Goal: Task Accomplishment & Management: Use online tool/utility

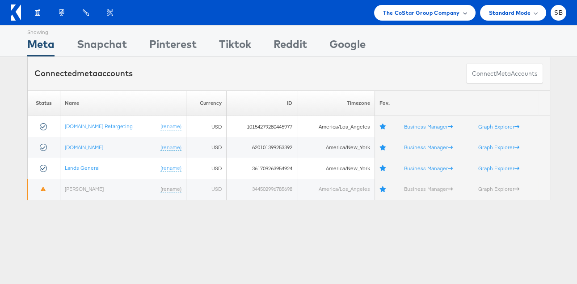
click at [429, 11] on span "The CoStar Group Company" at bounding box center [421, 12] width 76 height 9
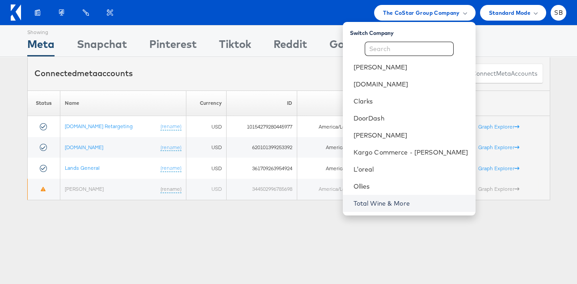
click at [401, 203] on link "Total Wine & More" at bounding box center [411, 203] width 115 height 9
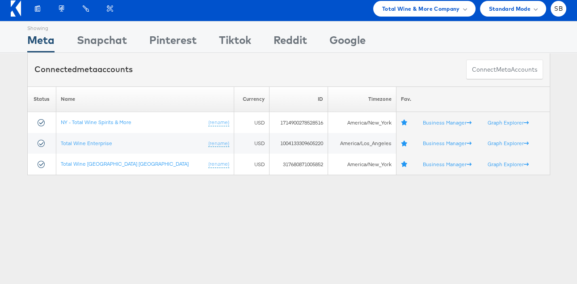
scroll to position [4, 0]
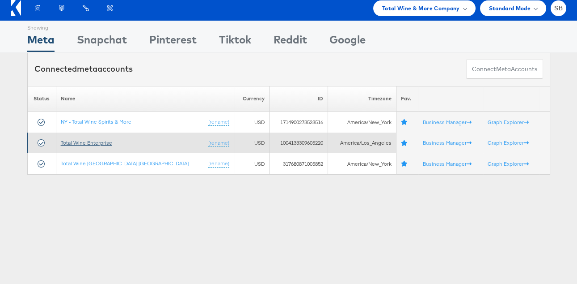
click at [96, 143] on link "Total Wine Enterprise" at bounding box center [86, 142] width 51 height 7
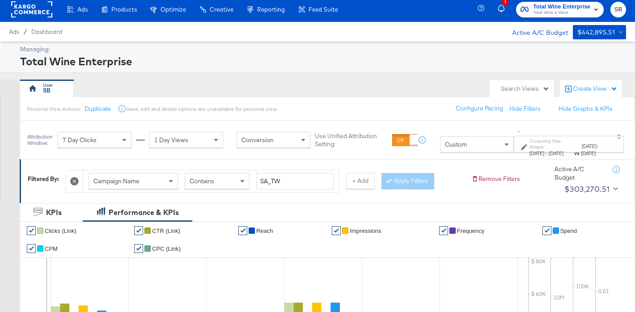
click at [506, 90] on div "Search Views" at bounding box center [525, 89] width 49 height 8
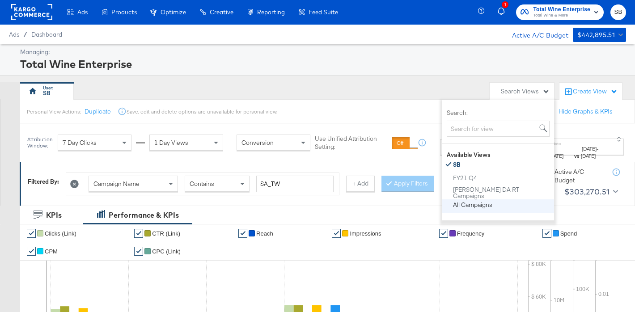
scroll to position [1, 0]
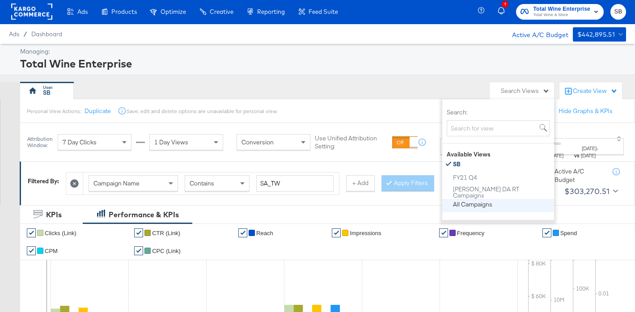
click at [504, 205] on button "All Campaigns" at bounding box center [502, 204] width 98 height 11
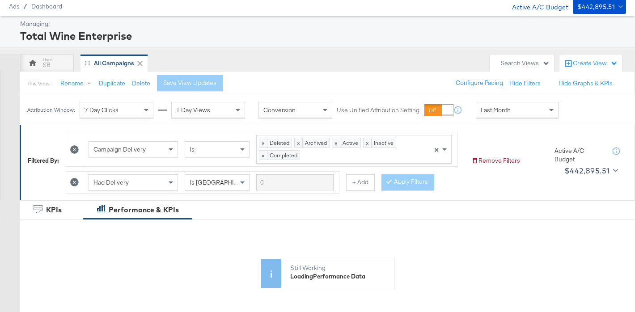
scroll to position [22, 0]
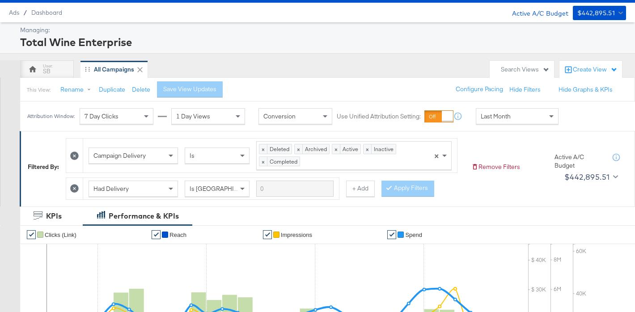
click at [491, 116] on span "Last Month" at bounding box center [496, 116] width 30 height 8
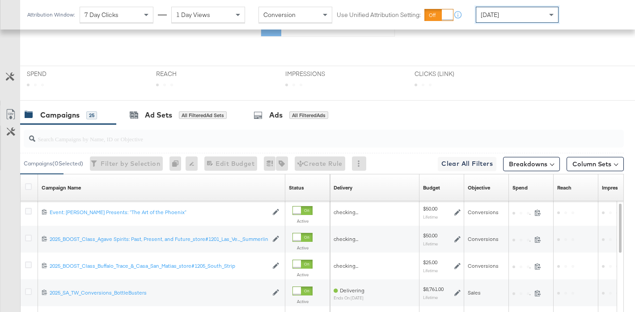
scroll to position [357, 0]
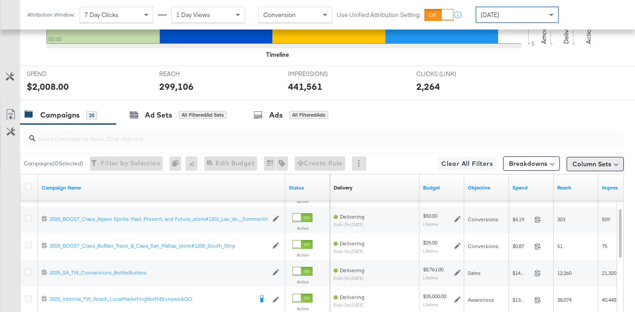
click at [591, 163] on button "Column Sets" at bounding box center [595, 164] width 57 height 14
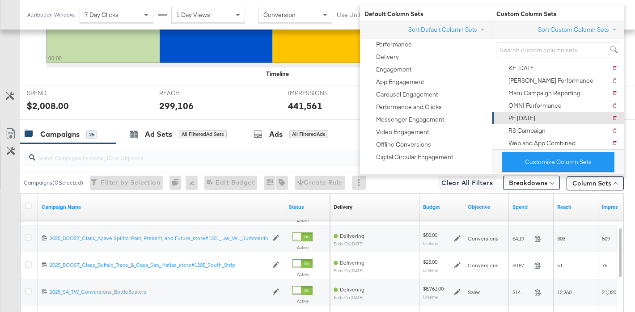
scroll to position [337, 0]
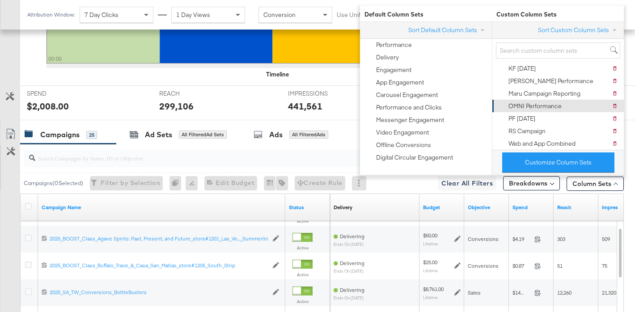
click at [546, 108] on div "OMNI Performance" at bounding box center [534, 106] width 53 height 8
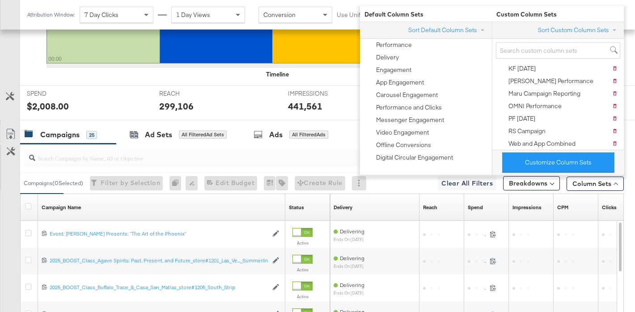
click at [248, 95] on div "REACH REACH 299,106" at bounding box center [216, 103] width 129 height 34
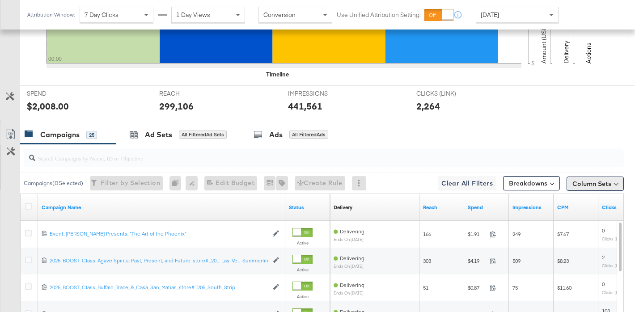
click at [598, 183] on button "Column Sets" at bounding box center [595, 184] width 57 height 14
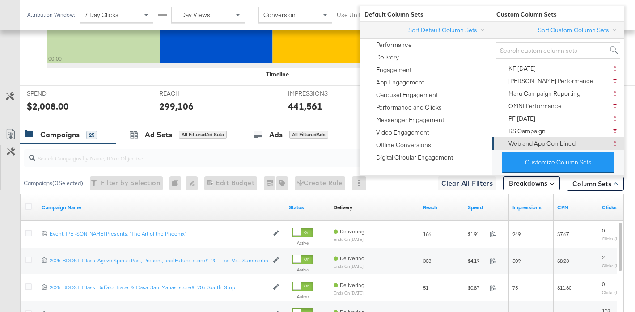
click at [543, 143] on div "Web and App Combined" at bounding box center [541, 144] width 67 height 8
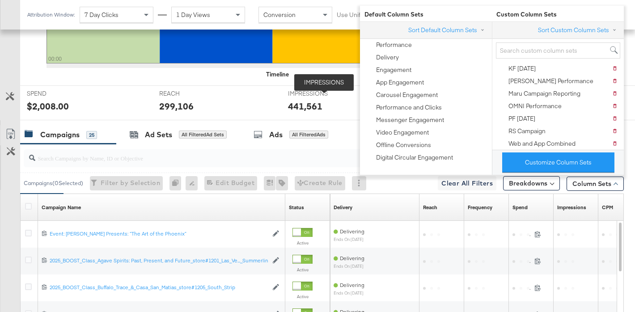
click at [324, 93] on span "IMPRESSIONS" at bounding box center [321, 93] width 67 height 8
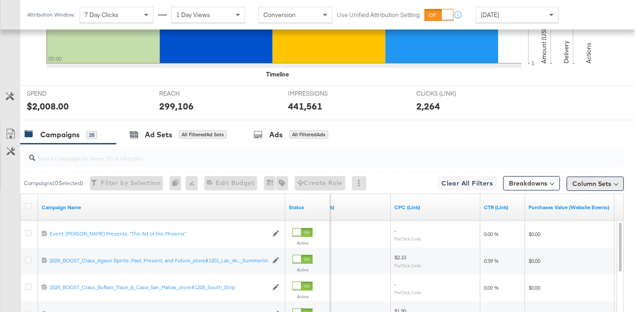
click at [573, 186] on button "Column Sets" at bounding box center [595, 184] width 57 height 14
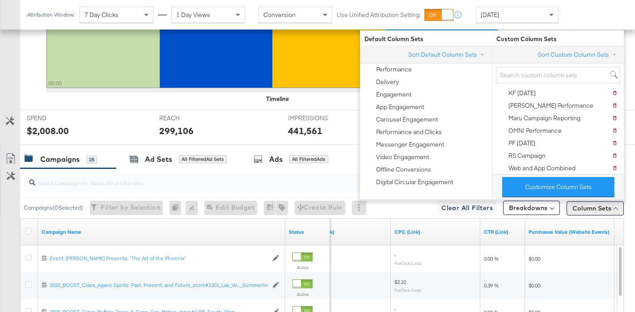
scroll to position [311, 0]
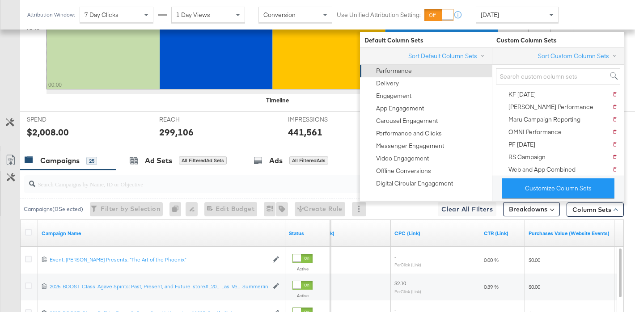
click at [391, 68] on div "Performance" at bounding box center [394, 71] width 36 height 8
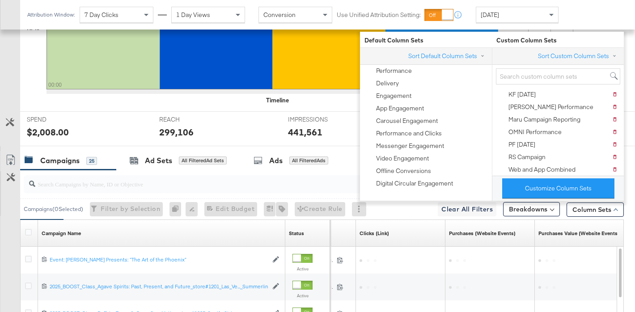
click at [305, 102] on div "[DATE] Reach: 299,106 00:00" at bounding box center [284, 29] width 475 height 148
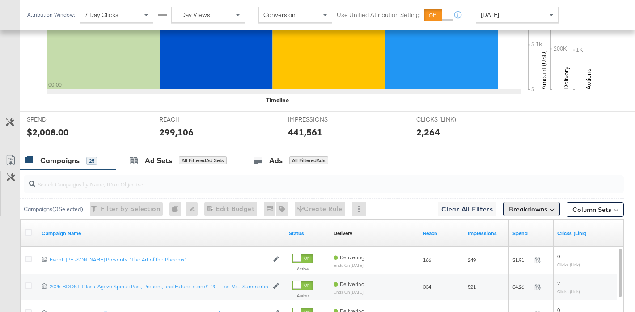
click at [544, 209] on button "Breakdowns" at bounding box center [531, 209] width 57 height 14
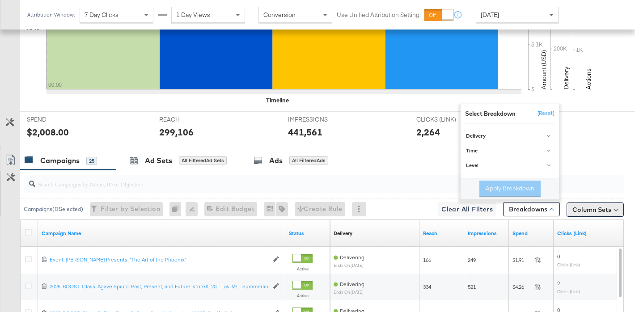
click at [594, 204] on button "Column Sets" at bounding box center [595, 210] width 57 height 14
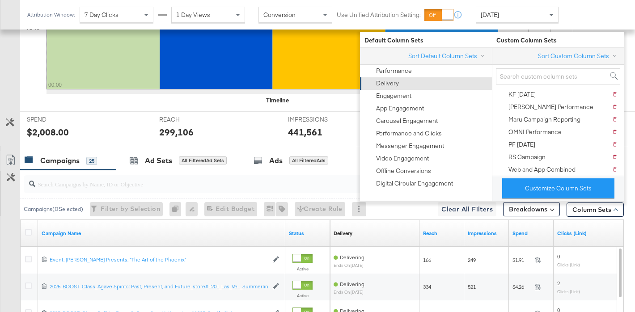
click at [442, 86] on div "Delivery" at bounding box center [425, 83] width 121 height 13
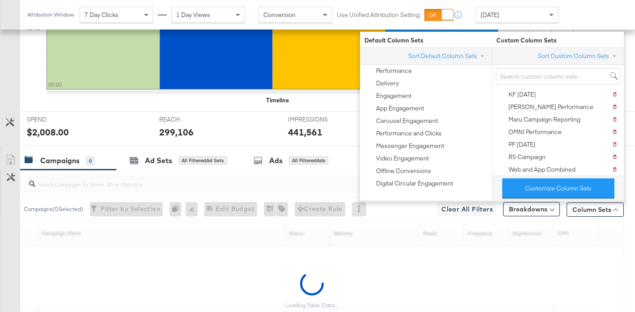
click at [273, 132] on div "299,106" at bounding box center [216, 132] width 115 height 13
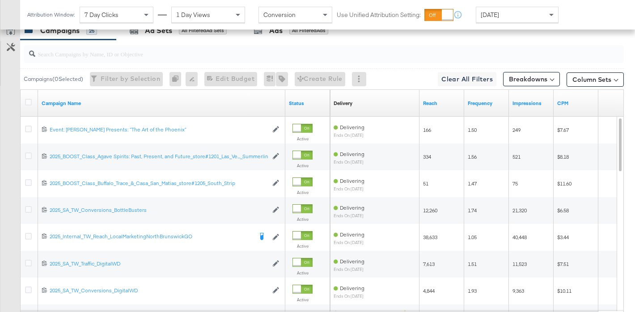
scroll to position [439, 0]
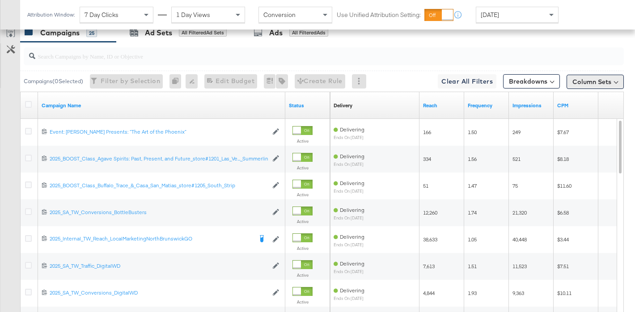
click at [587, 85] on button "Column Sets" at bounding box center [595, 82] width 57 height 14
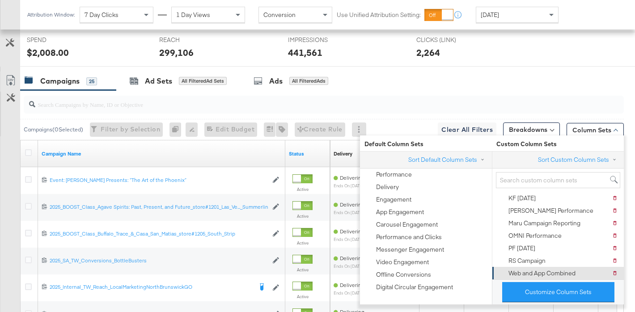
scroll to position [372, 0]
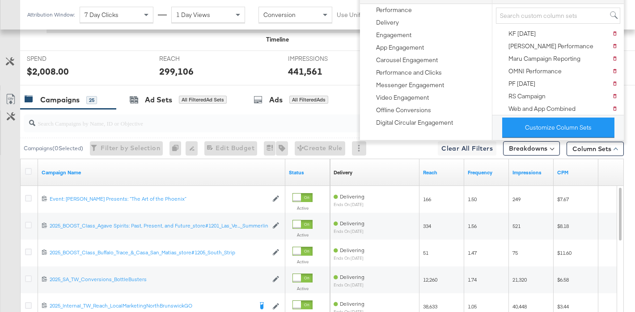
click at [306, 85] on div "IMPRESSIONS IMPRESSIONS 441,561" at bounding box center [345, 68] width 129 height 34
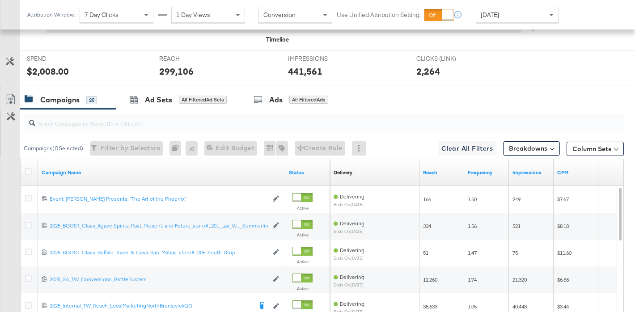
click at [484, 16] on span "[DATE]" at bounding box center [490, 15] width 18 height 8
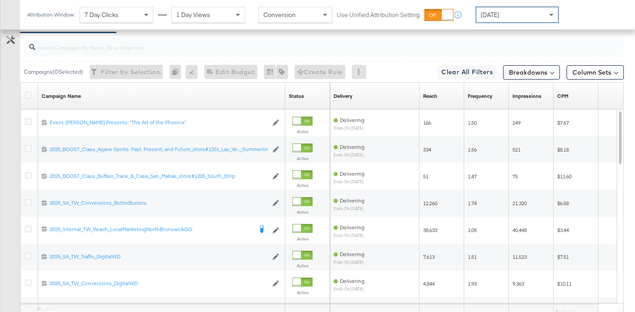
scroll to position [296, 0]
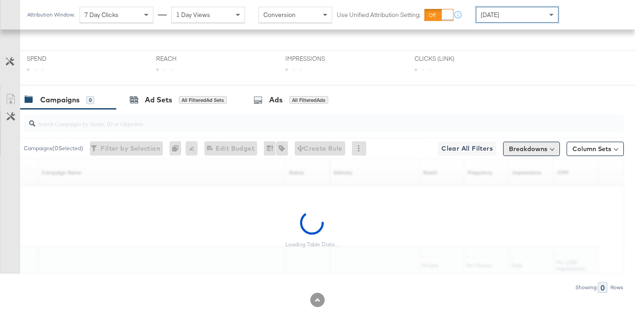
click at [543, 152] on button "Breakdowns" at bounding box center [531, 149] width 57 height 14
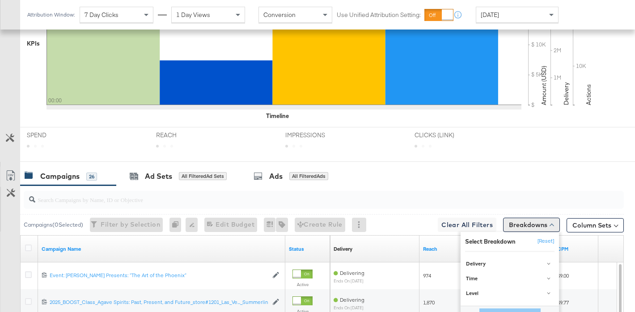
scroll to position [372, 0]
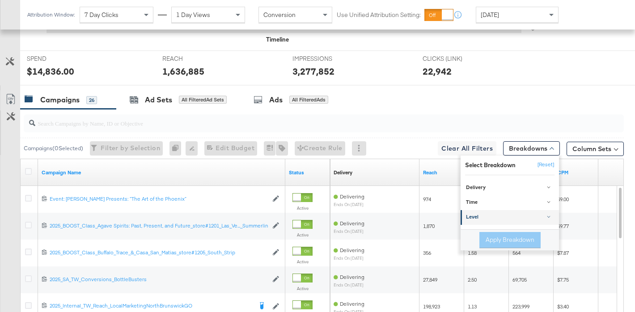
click at [516, 223] on link "Level" at bounding box center [510, 217] width 98 height 15
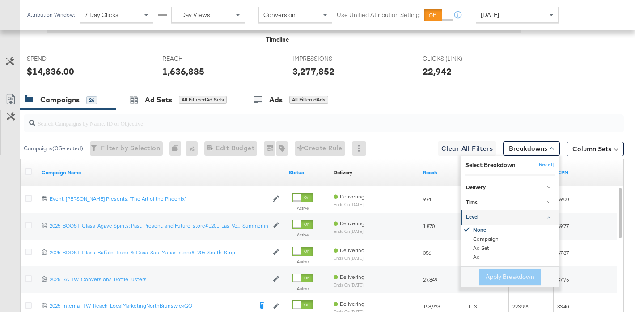
click at [516, 223] on link "Level" at bounding box center [510, 217] width 98 height 15
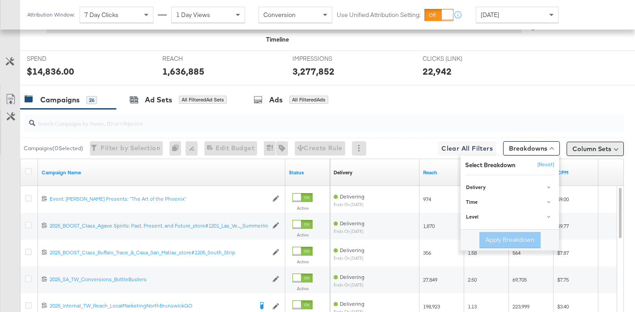
click at [582, 151] on button "Column Sets" at bounding box center [595, 149] width 57 height 14
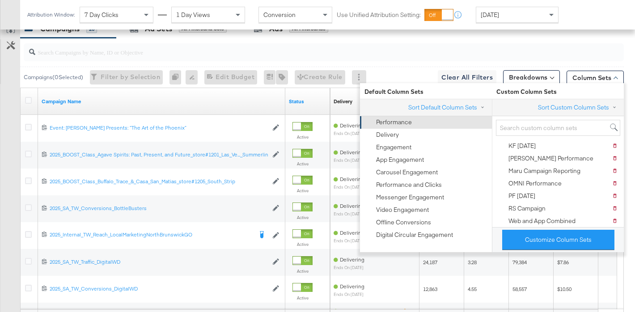
scroll to position [442, 0]
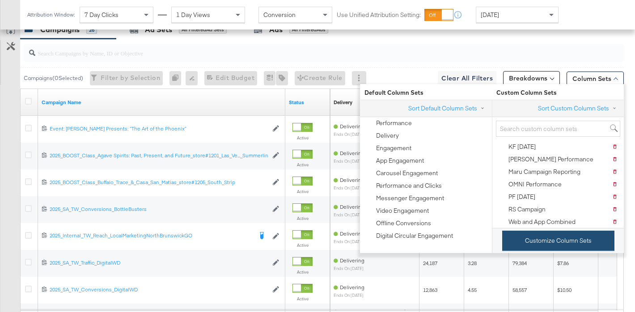
click at [546, 247] on button "Customize Column Sets" at bounding box center [558, 241] width 112 height 20
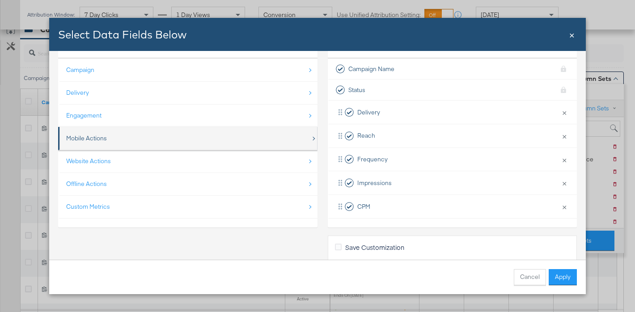
scroll to position [58, 0]
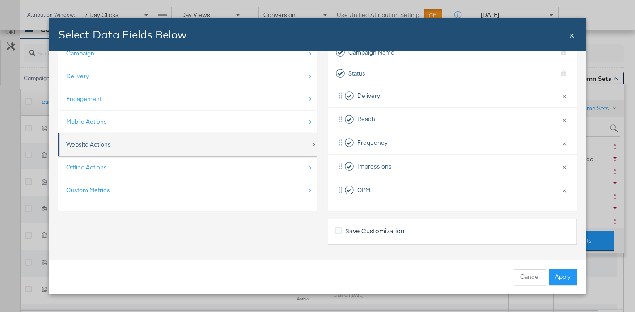
click at [188, 143] on div "Website Actions" at bounding box center [188, 145] width 245 height 18
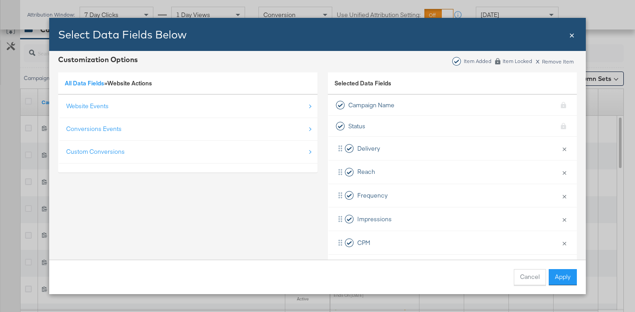
scroll to position [0, 0]
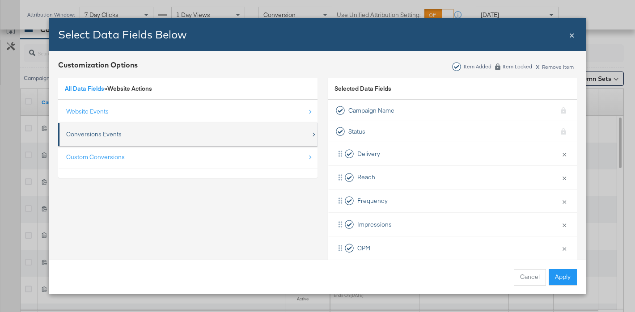
click at [149, 131] on div "Conversions Events" at bounding box center [188, 134] width 245 height 18
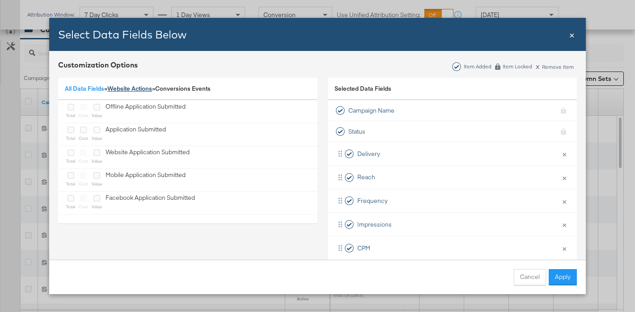
click at [118, 89] on link "Website Actions" at bounding box center [129, 89] width 45 height 8
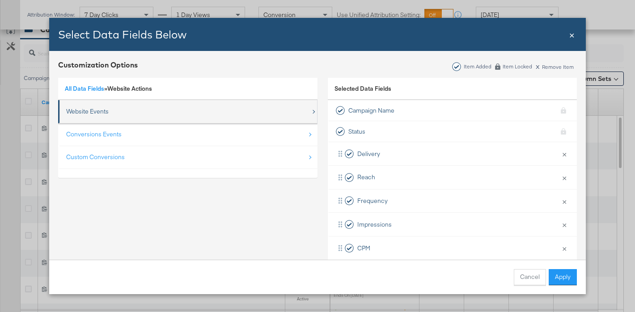
click at [112, 114] on div "Website Events" at bounding box center [188, 111] width 245 height 18
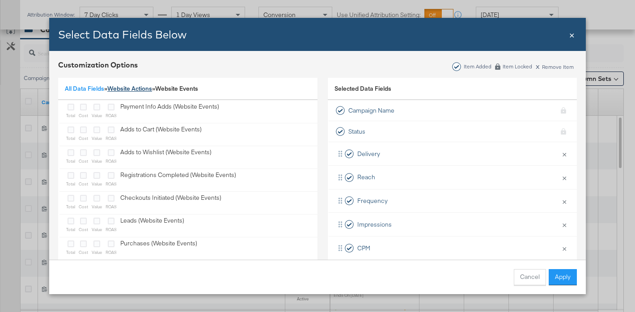
click at [143, 88] on link "Website Actions" at bounding box center [129, 89] width 45 height 8
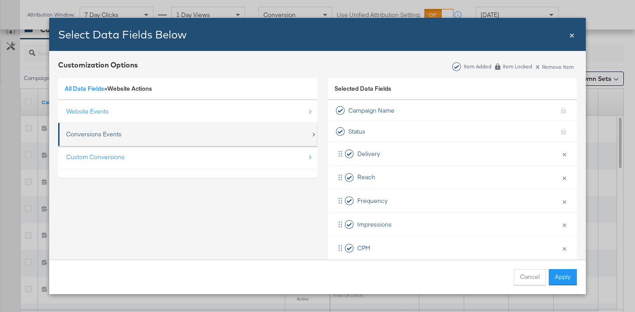
click at [131, 140] on div "Conversions Events" at bounding box center [188, 134] width 245 height 18
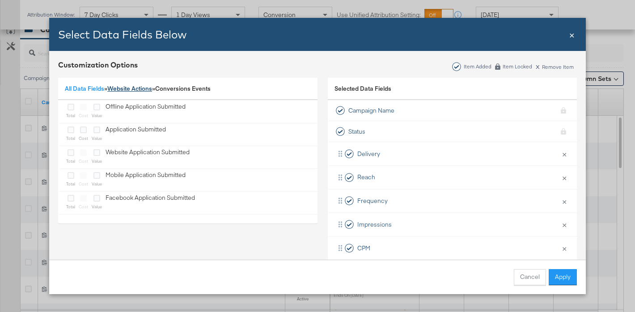
click at [126, 90] on link "Website Actions" at bounding box center [129, 89] width 45 height 8
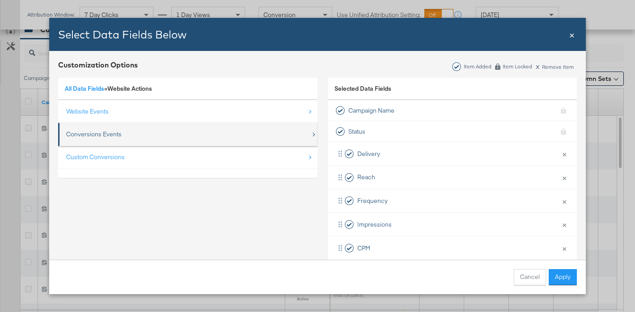
click at [119, 139] on div "Conversions Events" at bounding box center [188, 134] width 245 height 18
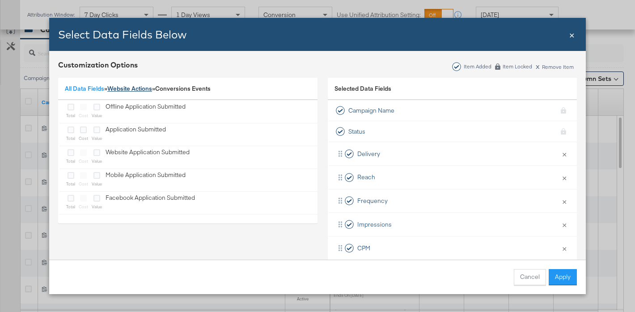
click at [134, 85] on link "Website Actions" at bounding box center [129, 89] width 45 height 8
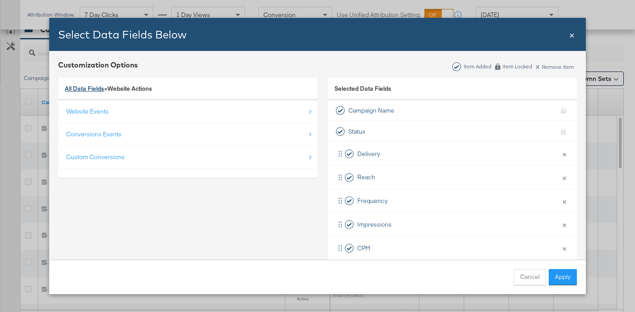
click at [82, 89] on link "All Data Fields" at bounding box center [84, 89] width 39 height 8
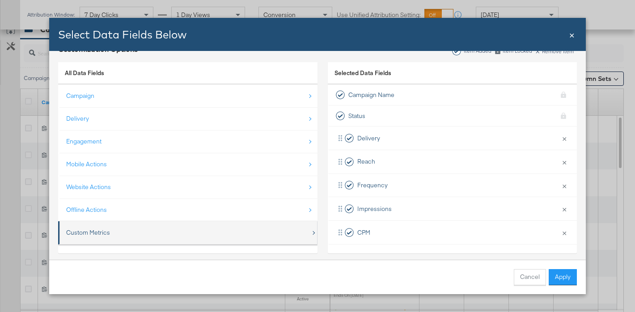
scroll to position [12, 0]
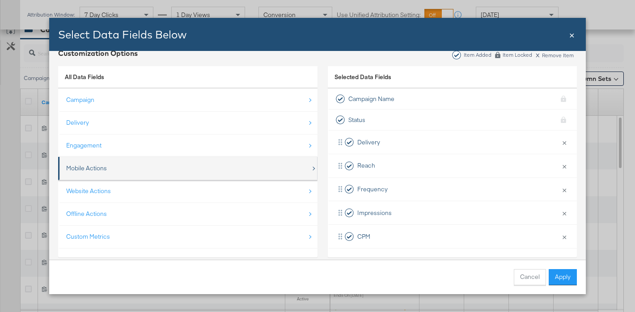
click at [161, 170] on div "Mobile Actions" at bounding box center [188, 168] width 245 height 18
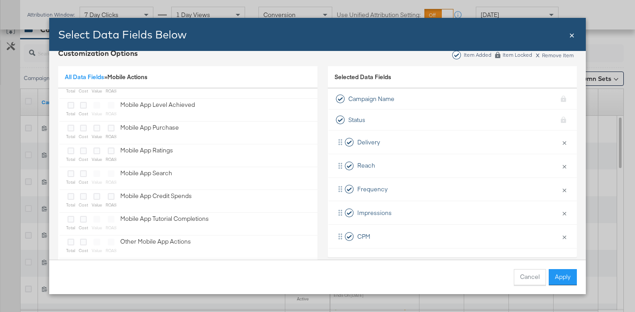
scroll to position [0, 0]
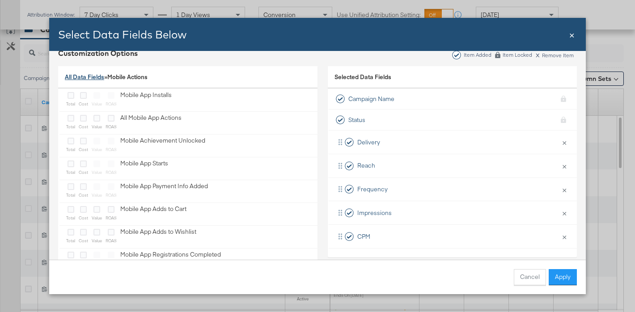
click at [76, 76] on link "All Data Fields" at bounding box center [84, 77] width 39 height 8
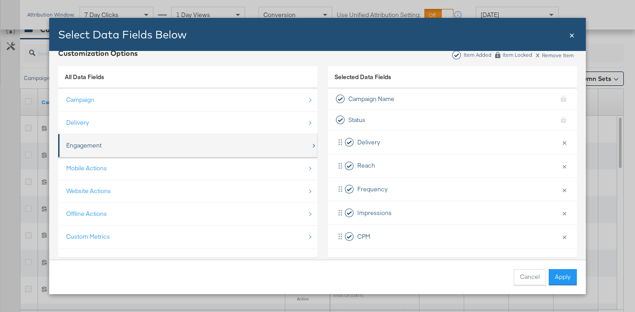
scroll to position [24, 0]
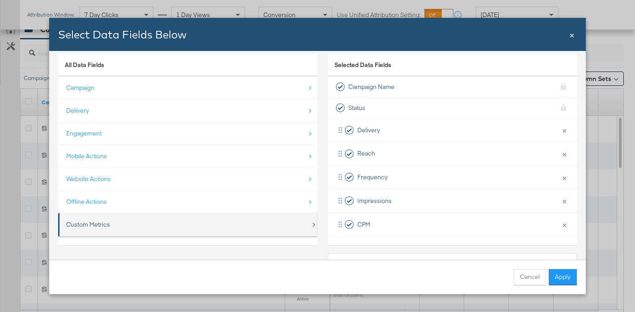
click at [119, 219] on div "Custom Metrics" at bounding box center [188, 225] width 245 height 18
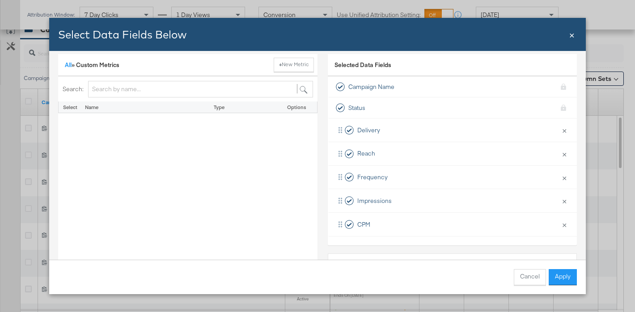
scroll to position [0, 0]
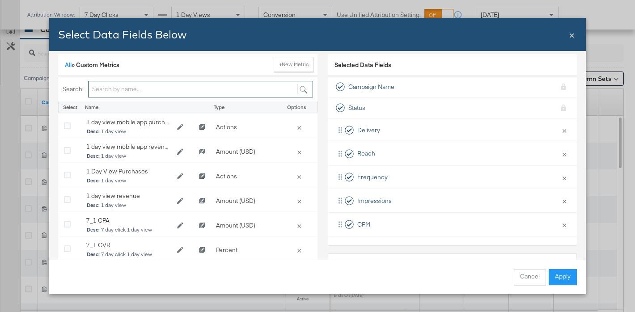
click at [144, 87] on input "Bulk Add Locations Modal" at bounding box center [200, 89] width 225 height 17
type input "off"
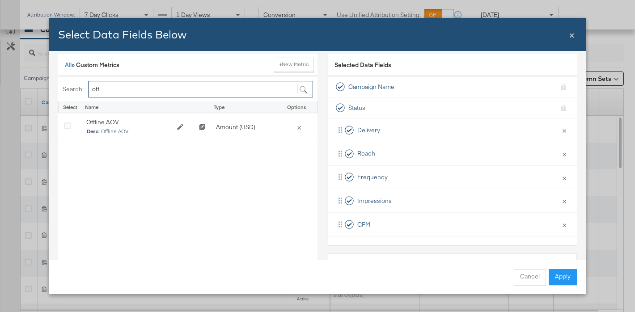
click at [144, 87] on input "off" at bounding box center [200, 89] width 225 height 17
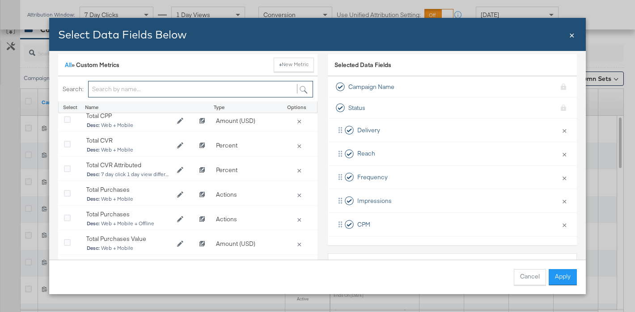
scroll to position [948, 0]
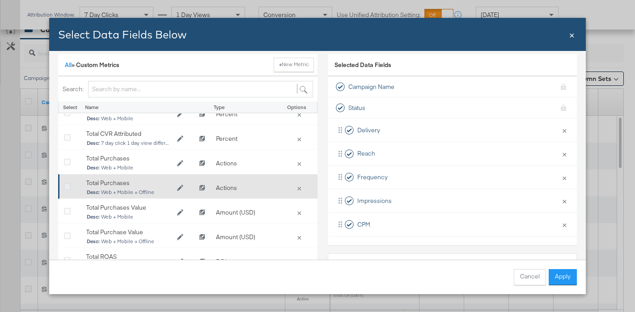
click at [66, 187] on icon "Bulk Add Locations Modal" at bounding box center [67, 187] width 7 height 7
click at [0, 0] on input "Bulk Add Locations Modal" at bounding box center [0, 0] width 0 height 0
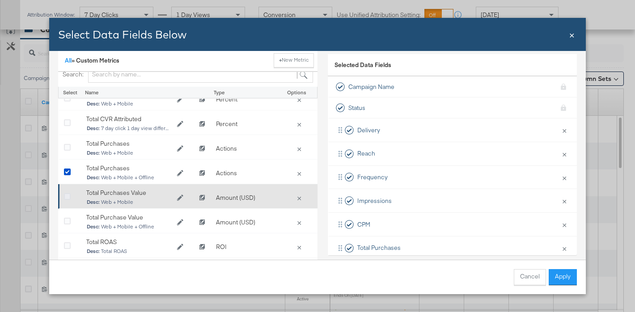
click at [68, 197] on icon "Bulk Add Locations Modal" at bounding box center [67, 197] width 7 height 7
click at [0, 0] on input "Bulk Add Locations Modal" at bounding box center [0, 0] width 0 height 0
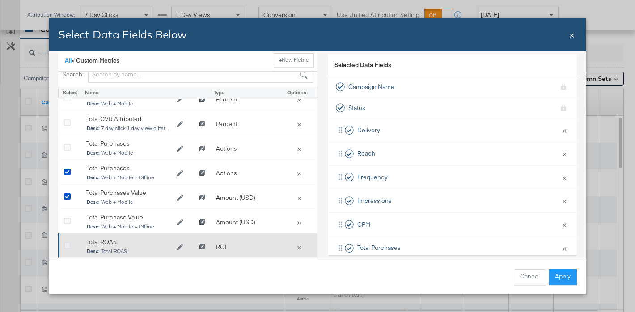
click at [66, 247] on icon "Bulk Add Locations Modal" at bounding box center [67, 246] width 7 height 7
click at [0, 0] on input "Bulk Add Locations Modal" at bounding box center [0, 0] width 0 height 0
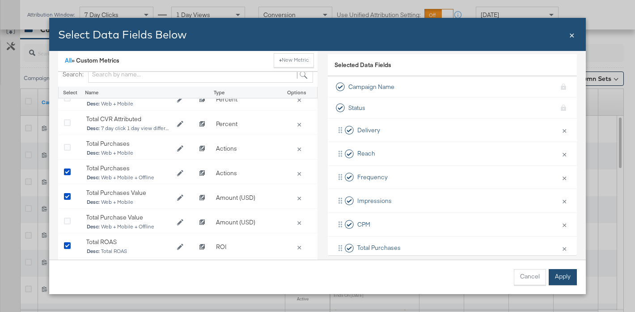
click at [561, 273] on button "Apply" at bounding box center [563, 277] width 28 height 16
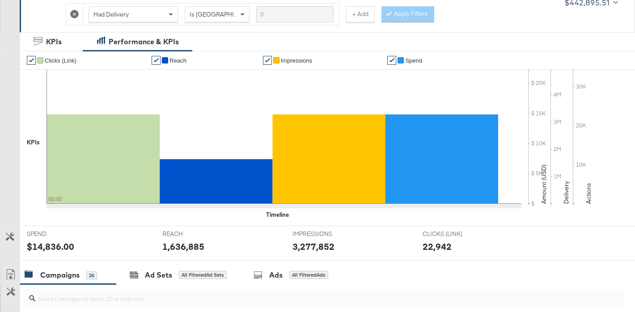
scroll to position [85, 0]
